Goal: Task Accomplishment & Management: Use online tool/utility

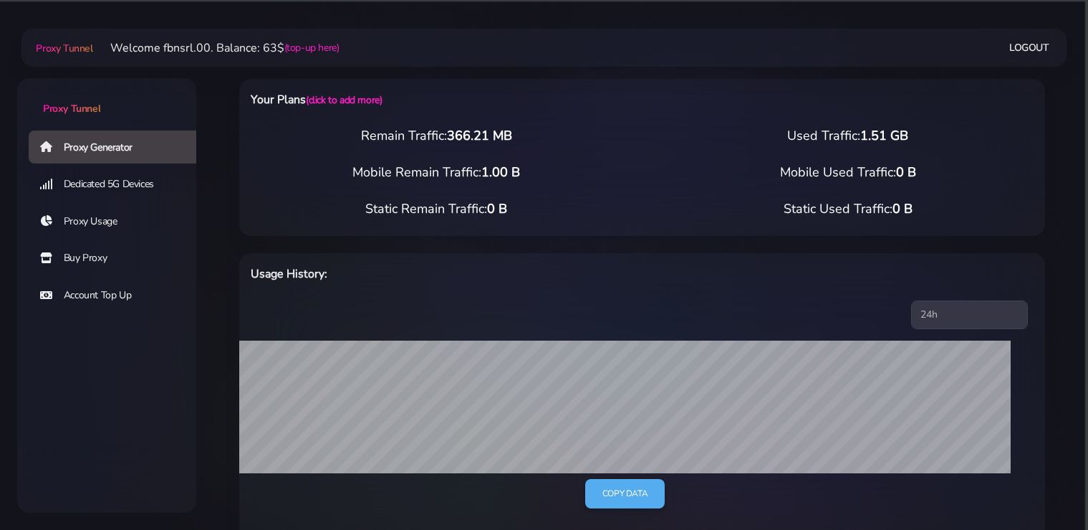
select select "static"
select select "IT"
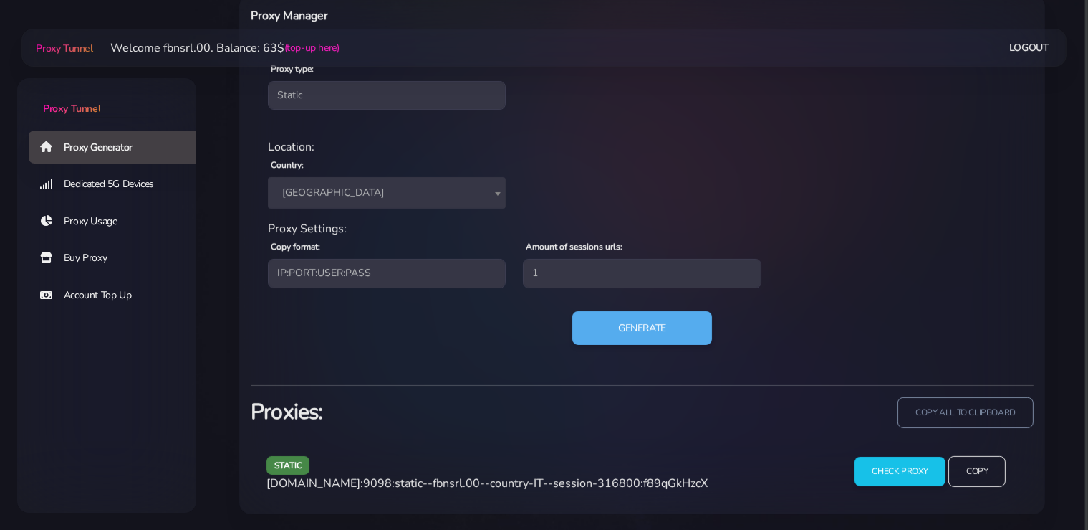
click at [572, 420] on h3 "Proxies:" at bounding box center [442, 411] width 383 height 29
click at [627, 331] on button "Generate" at bounding box center [642, 327] width 143 height 35
drag, startPoint x: 704, startPoint y: 481, endPoint x: 265, endPoint y: 486, distance: 439.2
click at [265, 486] on div "static [DOMAIN_NAME]:9098:static--fbnsrl.00--country-IT--session-429247:f89qGkH…" at bounding box center [546, 477] width 577 height 42
copy span "[DOMAIN_NAME]:9098:static--fbnsrl.00--country-IT--session-429247:f89qGkHzcX"
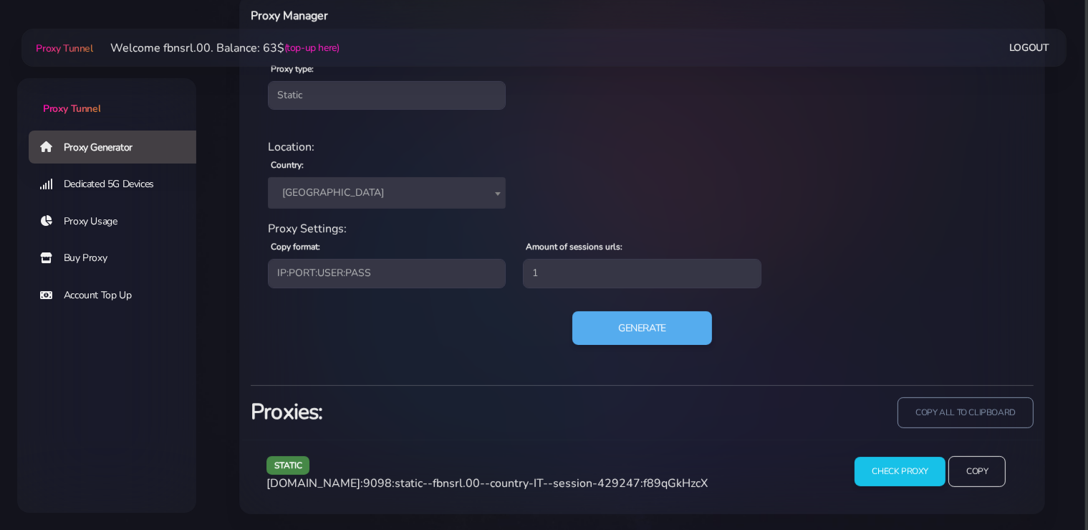
click at [374, 385] on hr at bounding box center [642, 385] width 783 height 1
click at [671, 349] on div "Generate" at bounding box center [642, 334] width 766 height 46
click at [679, 335] on button "Generate" at bounding box center [642, 327] width 143 height 35
drag, startPoint x: 706, startPoint y: 480, endPoint x: 392, endPoint y: 527, distance: 317.4
click at [274, 486] on div "static [DOMAIN_NAME]:9098:static--fbnsrl.00--country-IT--session-330329:f89qGkH…" at bounding box center [546, 477] width 577 height 42
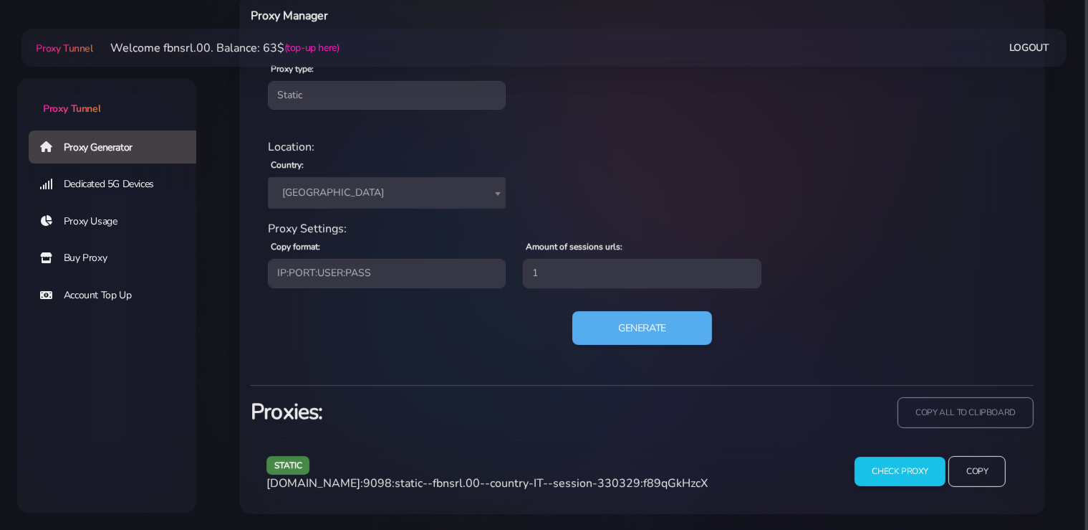
copy span "[DOMAIN_NAME]:9098:static--fbnsrl.00--country-IT--session-330329:f89qGkHzcX"
click at [721, 451] on div "static [DOMAIN_NAME]:9098:static--fbnsrl.00--country-IT--session-330329:f89qGkH…" at bounding box center [642, 476] width 800 height 75
drag, startPoint x: 704, startPoint y: 486, endPoint x: 348, endPoint y: 509, distance: 356.9
click at [254, 483] on div "static [DOMAIN_NAME]:9098:static--fbnsrl.00--country-IT--session-330329:f89qGkH…" at bounding box center [642, 476] width 800 height 75
copy span "[DOMAIN_NAME]:9098:static--fbnsrl.00--country-IT--session-330329:f89qGkHzcX"
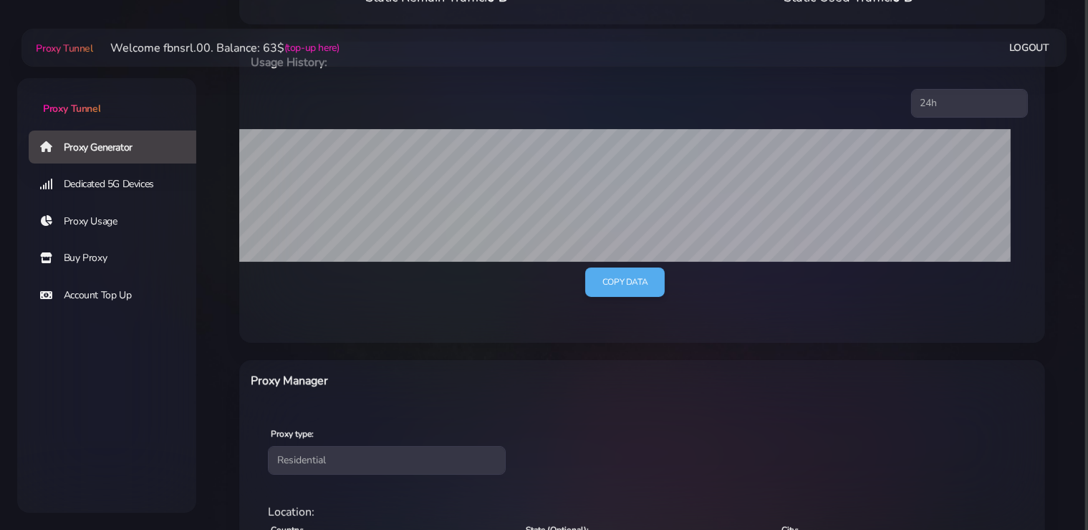
scroll to position [226, 0]
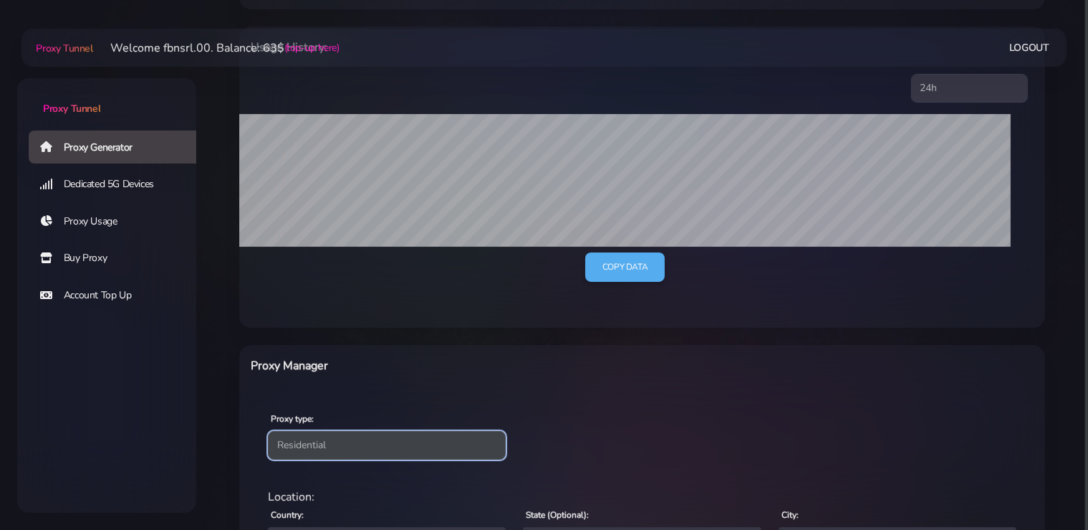
click at [268, 431] on select "Residential Static Mobile" at bounding box center [387, 445] width 238 height 29
select select "static"
click option "Static" at bounding box center [0, 0] width 0 height 0
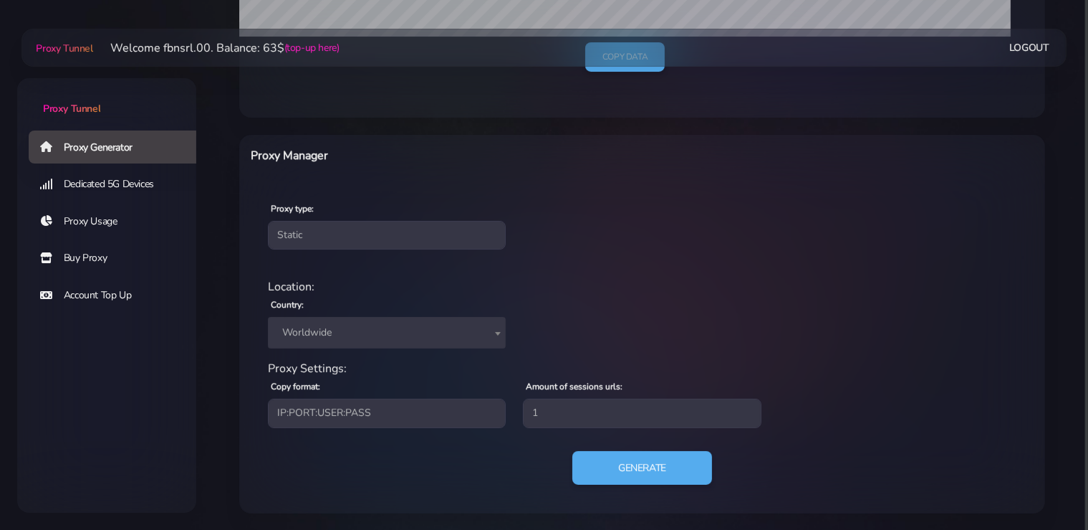
click at [339, 319] on span "Worldwide" at bounding box center [387, 333] width 238 height 32
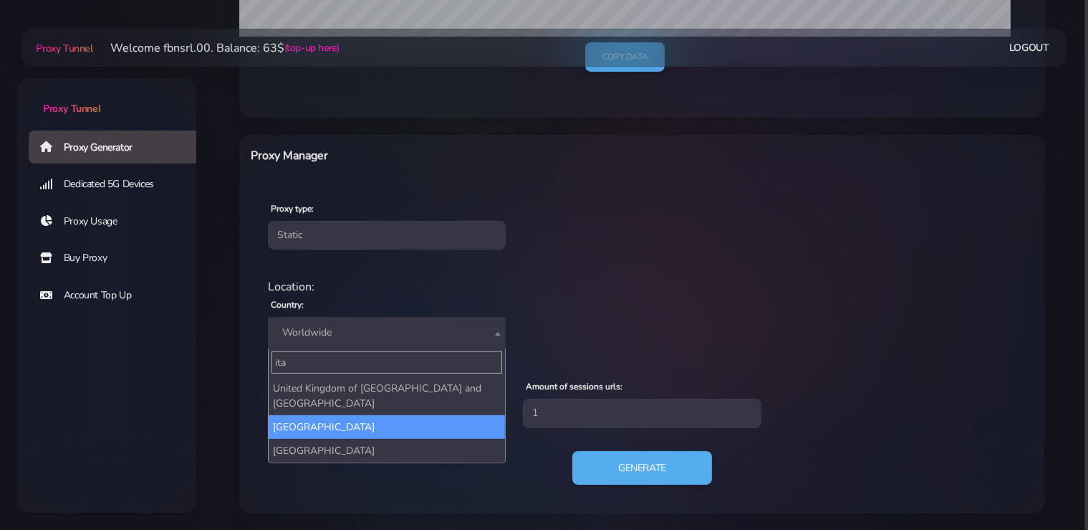
type input "ita"
select select "IT"
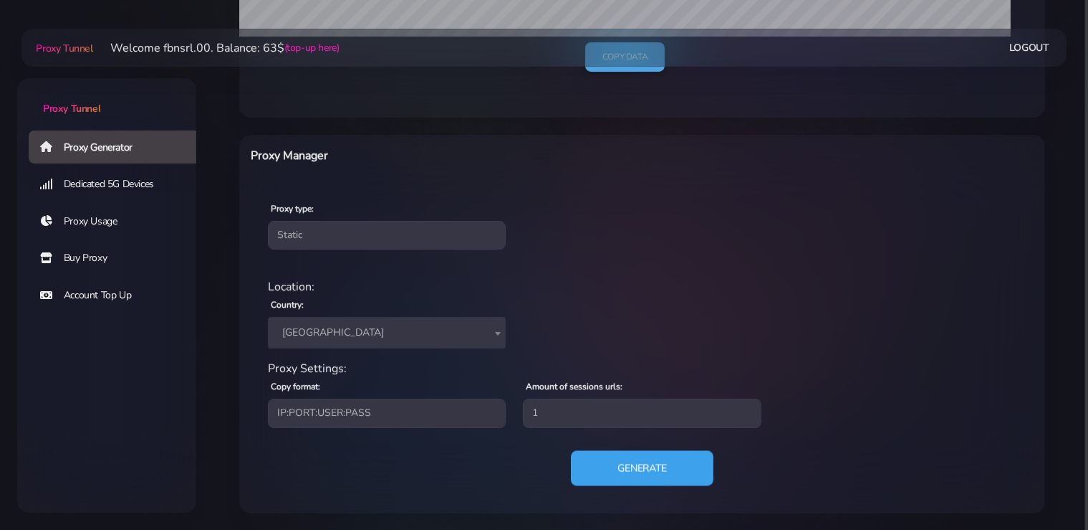
click at [635, 469] on button "Generate" at bounding box center [642, 467] width 143 height 35
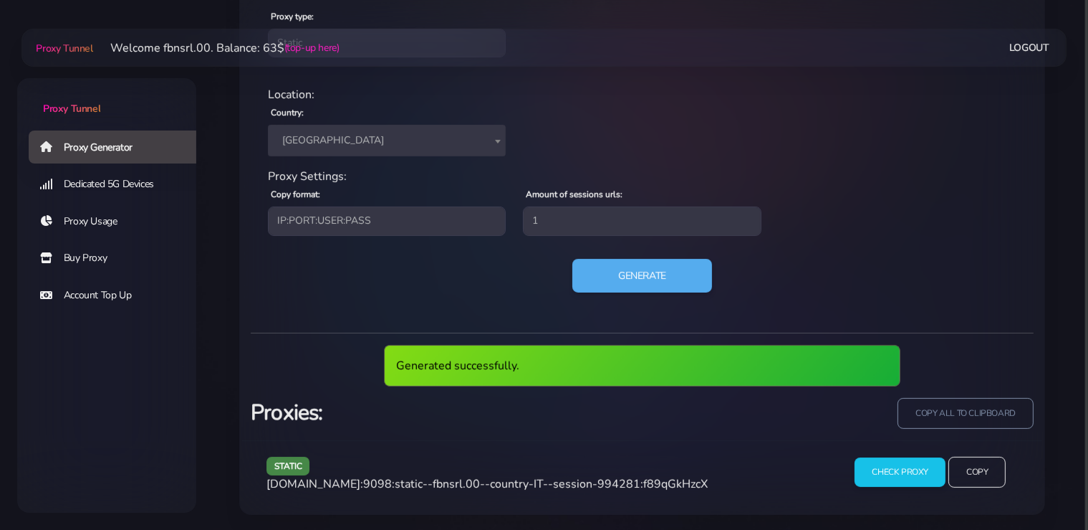
scroll to position [576, 0]
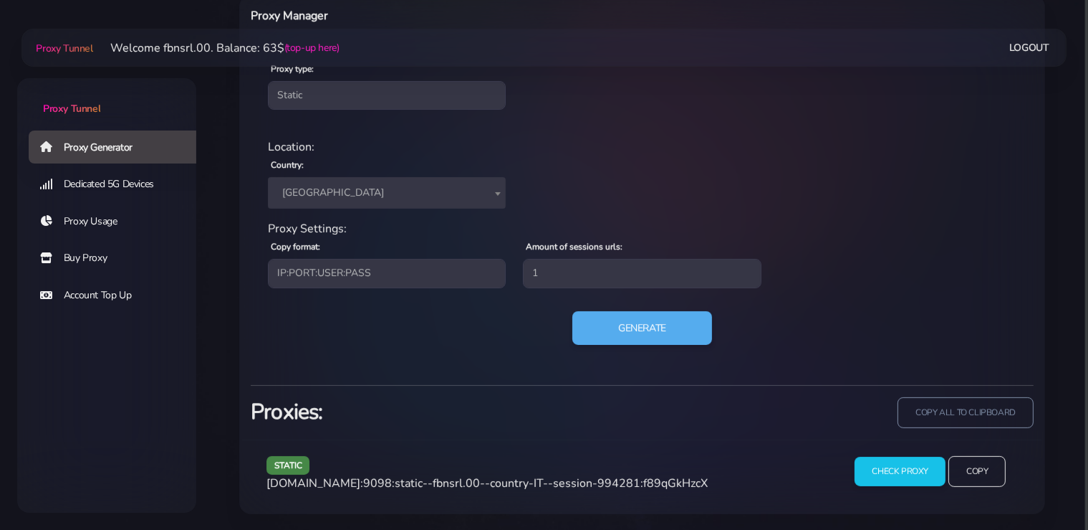
drag, startPoint x: 704, startPoint y: 489, endPoint x: 421, endPoint y: 526, distance: 285.4
click at [265, 480] on div "static agg.proxytunnel.io:9098:static--fbnsrl.00--country-IT--session-994281:f8…" at bounding box center [546, 477] width 577 height 42
copy span "agg.proxytunnel.io:9098:static--fbnsrl.00--country-IT--session-994281:f89qGkHzcX"
click at [645, 329] on button "Generate" at bounding box center [642, 327] width 143 height 35
drag, startPoint x: 704, startPoint y: 483, endPoint x: 259, endPoint y: 483, distance: 444.2
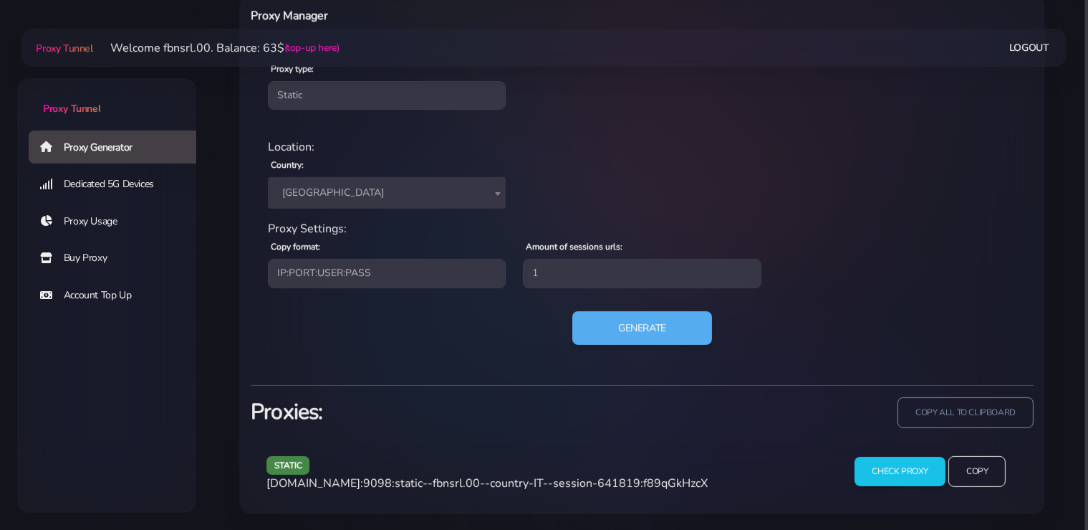
click at [259, 483] on div "static agg.proxytunnel.io:9098:static--fbnsrl.00--country-IT--session-641819:f8…" at bounding box center [546, 477] width 577 height 42
copy span "agg.proxytunnel.io:9098:static--fbnsrl.00--country-IT--session-641819:f89qGkHzcX"
